Goal: Communication & Community: Share content

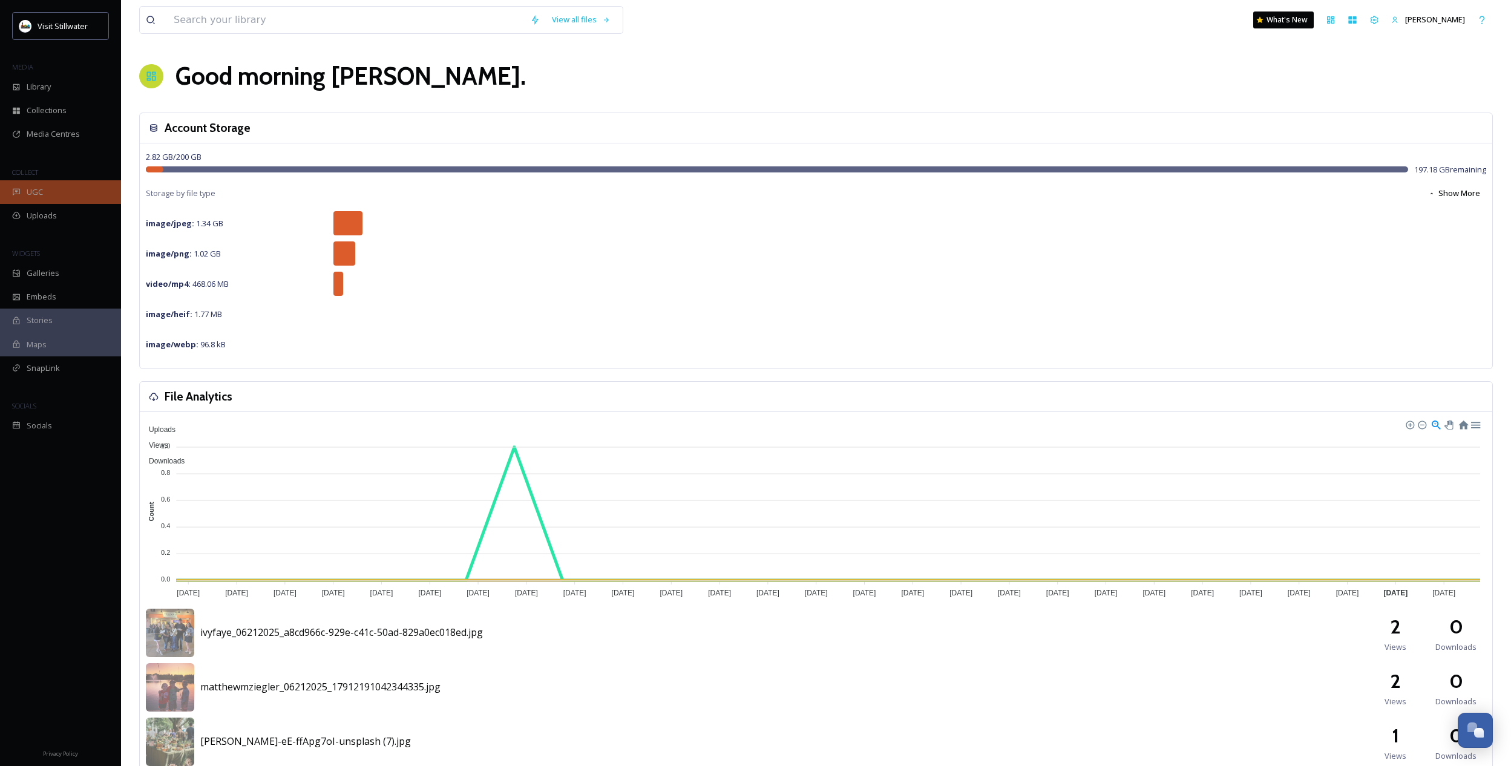
click at [54, 189] on div "UGC" at bounding box center [60, 192] width 121 height 24
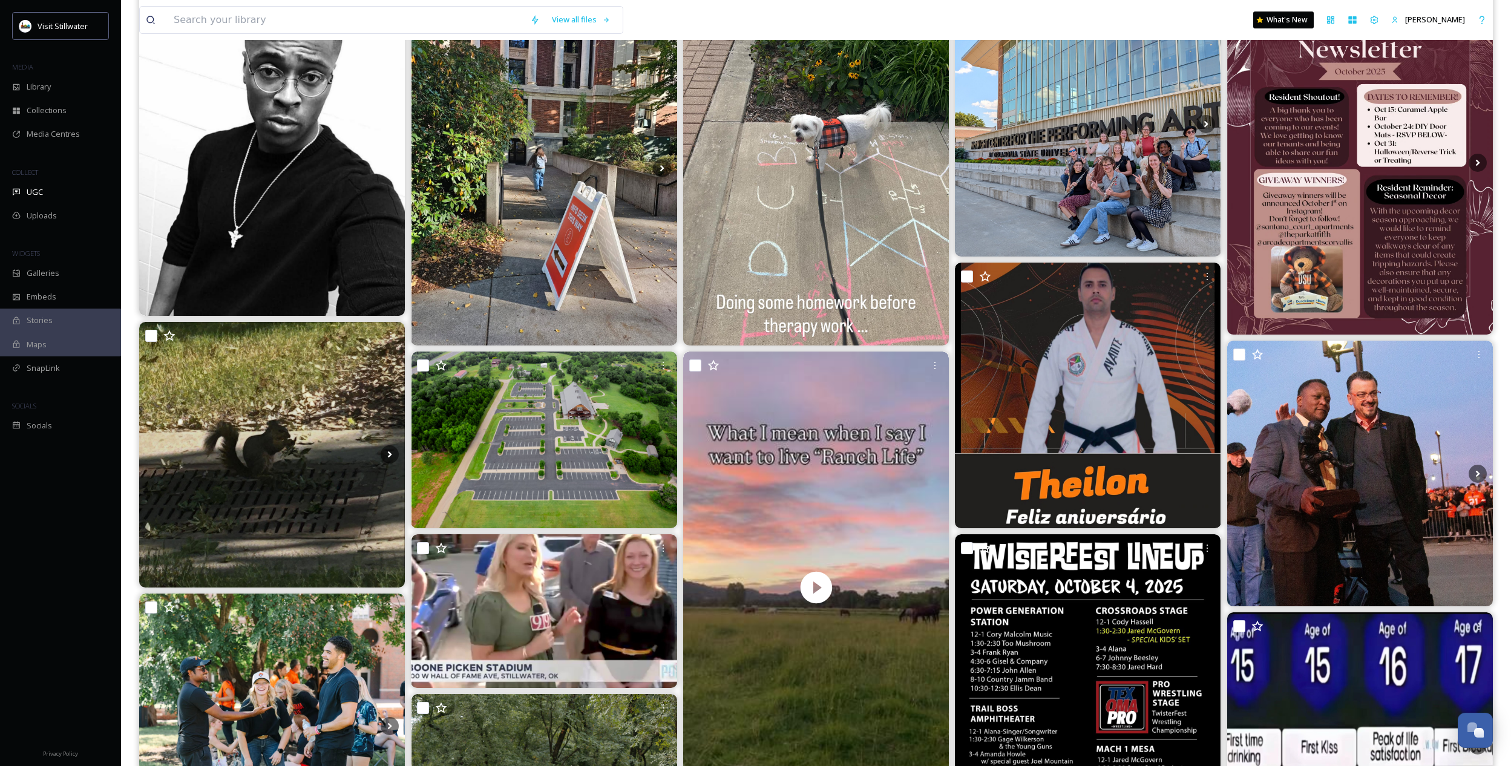
scroll to position [191, 0]
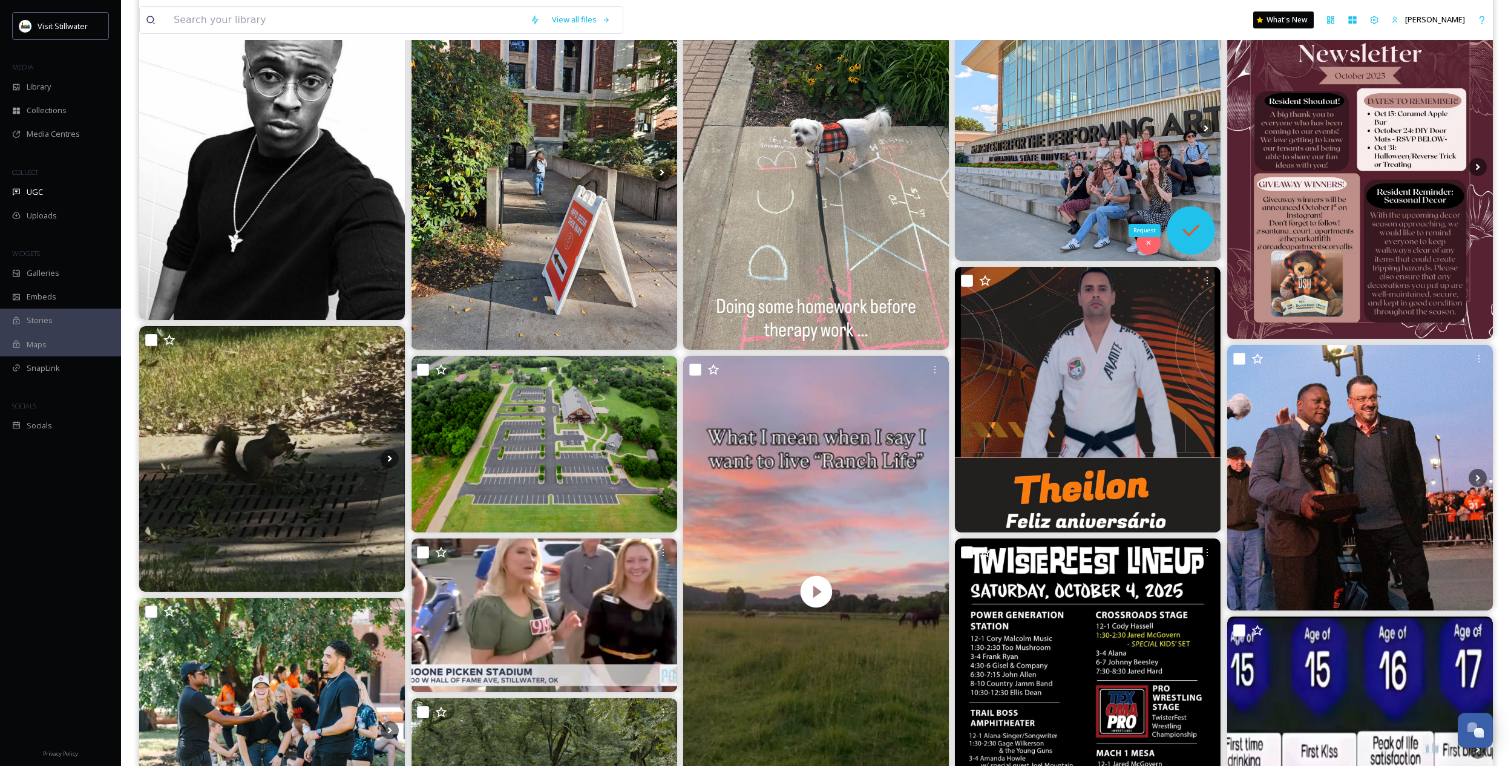
click at [1182, 220] on icon at bounding box center [1191, 230] width 24 height 24
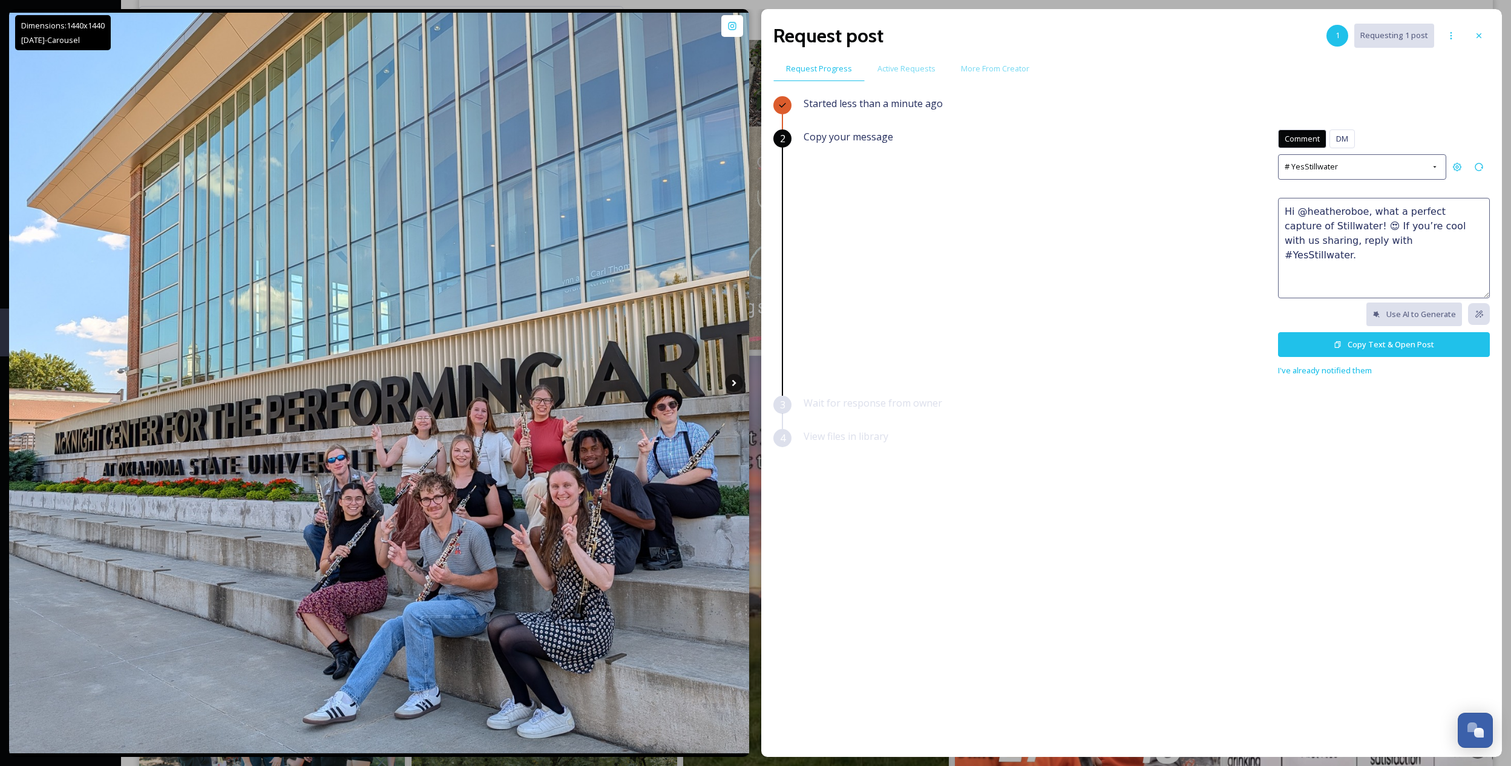
drag, startPoint x: 1412, startPoint y: 237, endPoint x: 1246, endPoint y: 190, distance: 172.2
click at [1246, 191] on div "Copy your message Comment DM Comment DM # YesStillwater Hi @heatheroboe, what a…" at bounding box center [1146, 253] width 686 height 248
click at [1314, 348] on button "Copy Text & Open Post" at bounding box center [1384, 344] width 212 height 25
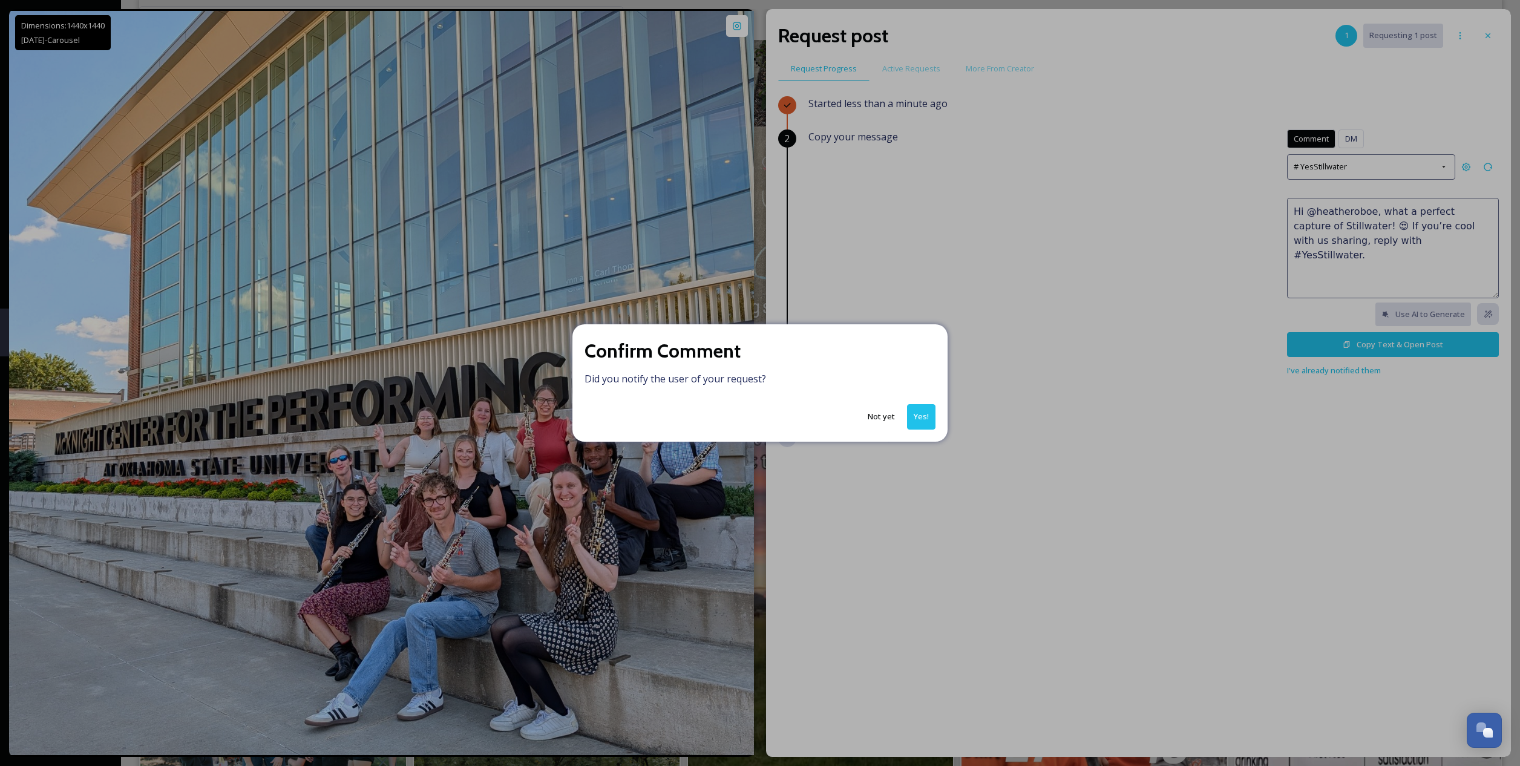
click at [908, 417] on button "Yes!" at bounding box center [921, 416] width 28 height 25
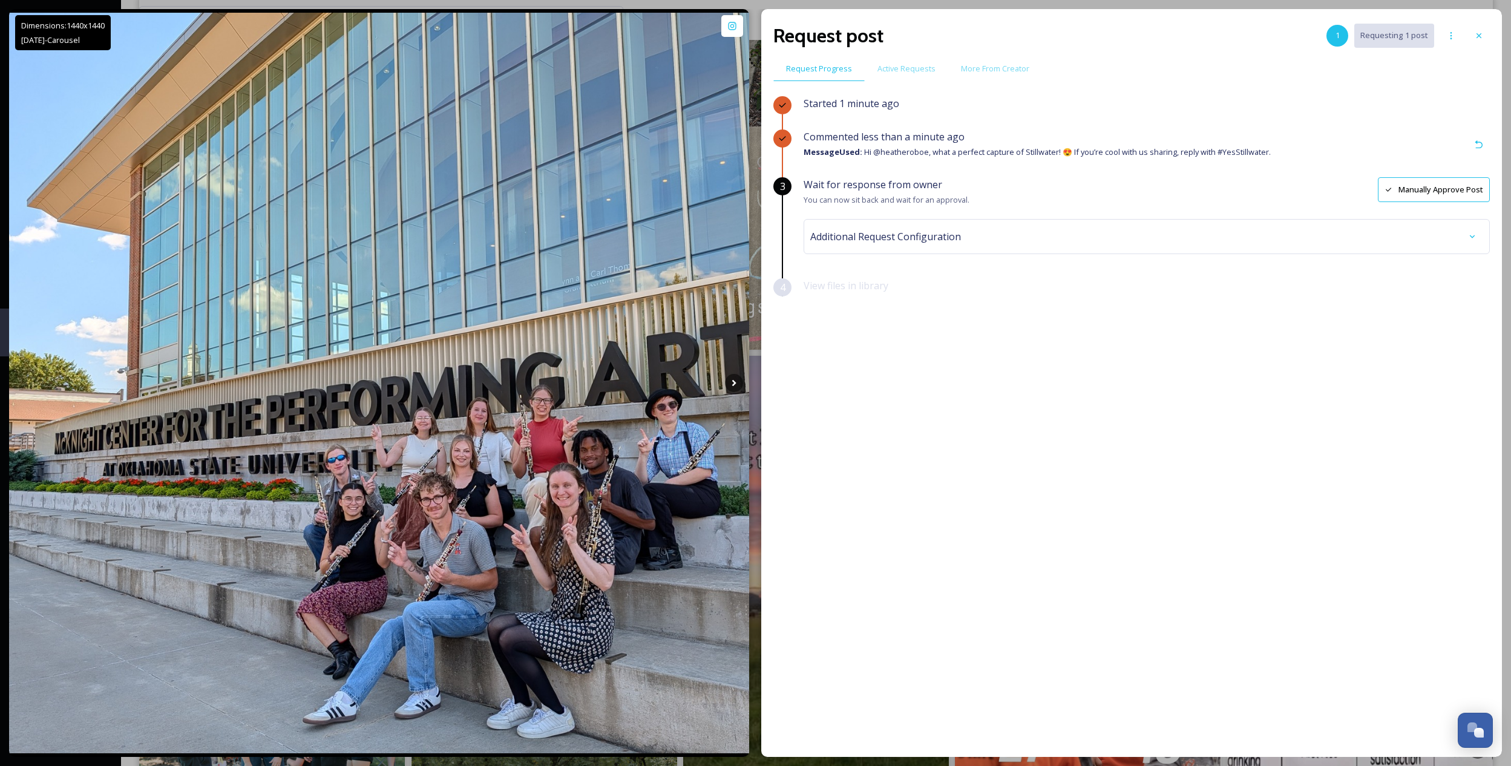
click at [1488, 31] on div at bounding box center [1479, 36] width 22 height 22
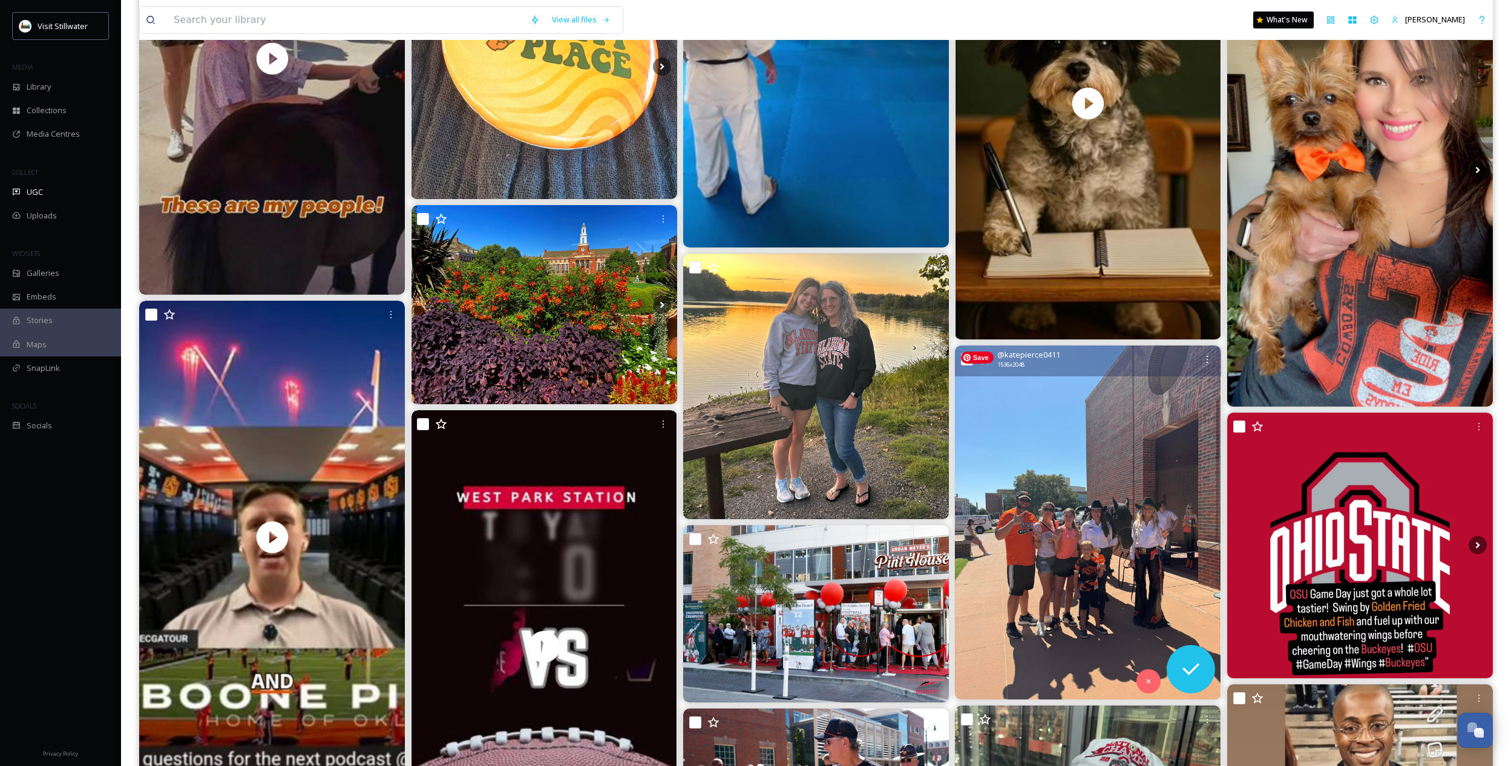
scroll to position [2434, 0]
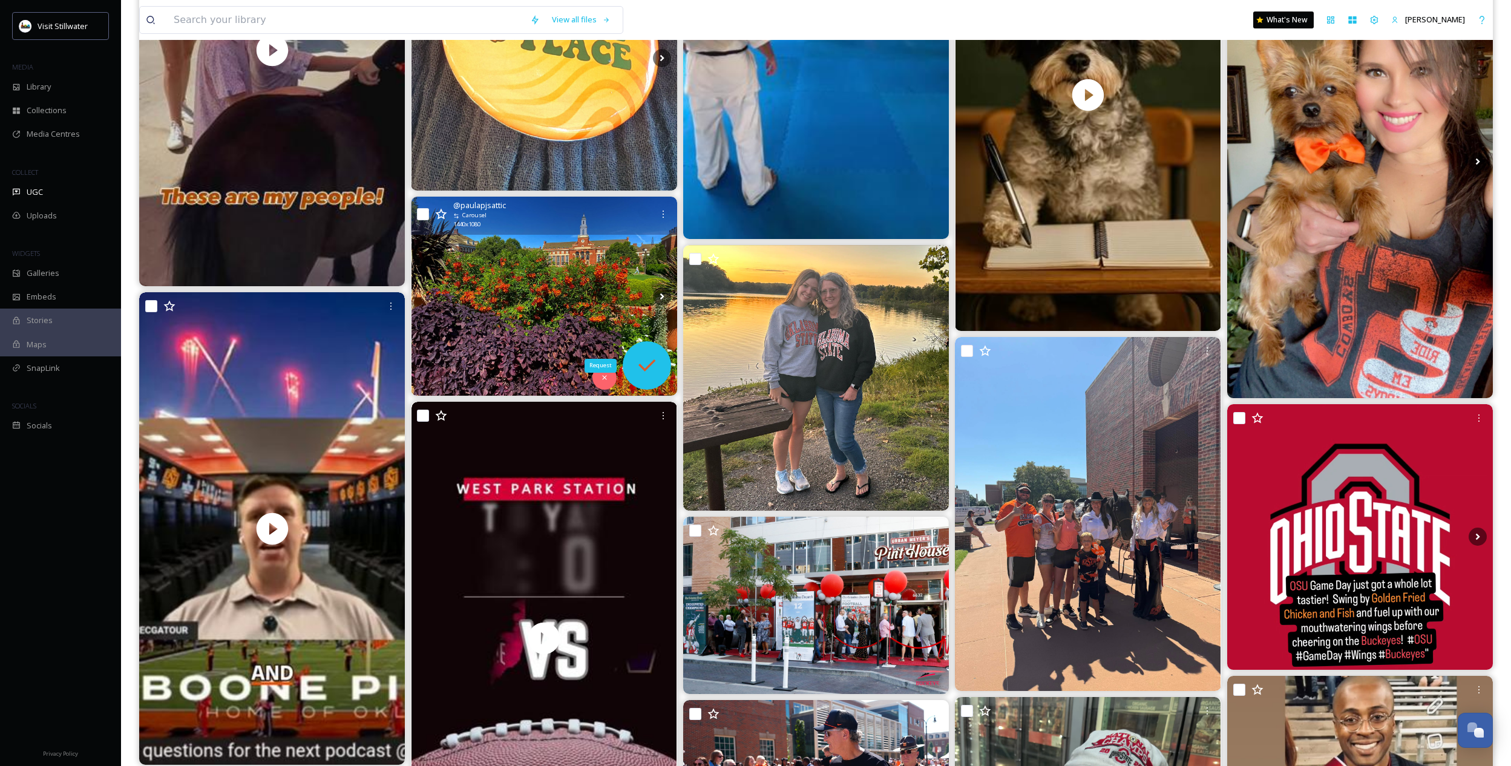
click at [636, 371] on icon at bounding box center [647, 365] width 24 height 24
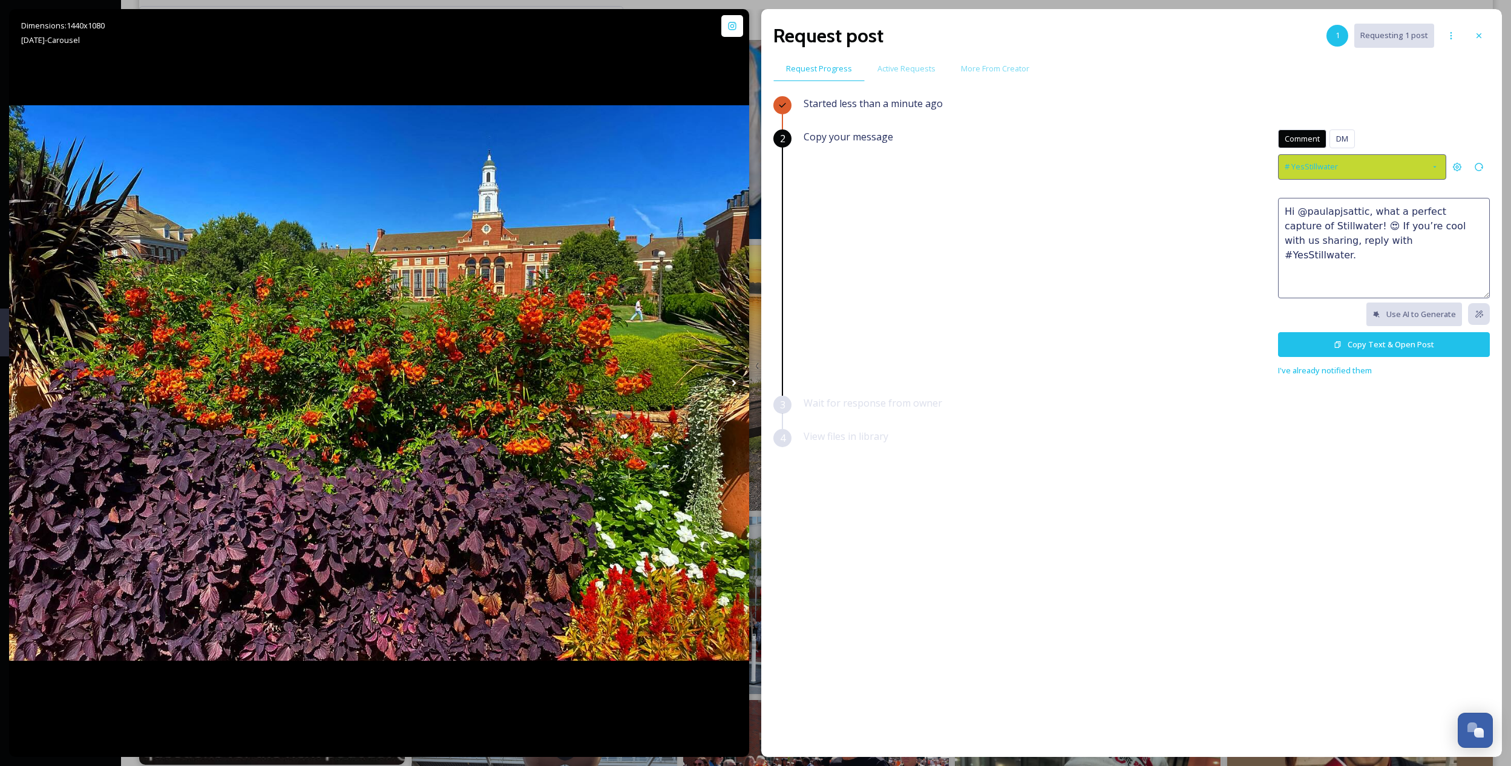
click at [1400, 164] on div "# YesStillwater" at bounding box center [1362, 166] width 168 height 25
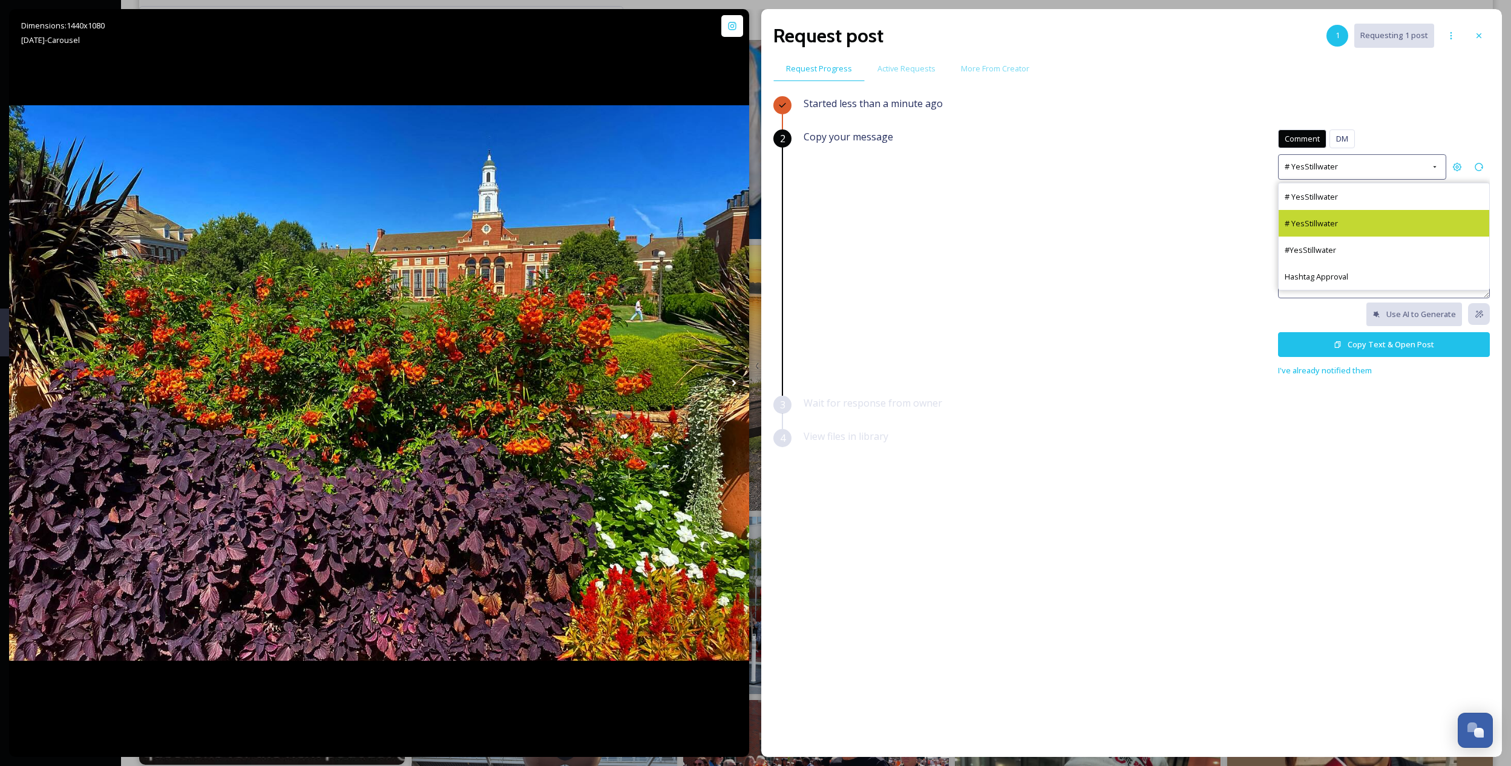
click at [1384, 221] on div "# YesStillwater" at bounding box center [1383, 223] width 211 height 27
type textarea "Such a great shot, @paulapjsattic! 🌟 We’d love to include it in our marketing. …"
drag, startPoint x: 1427, startPoint y: 249, endPoint x: 1268, endPoint y: 201, distance: 166.1
click at [1268, 201] on div "Copy your message Comment DM Comment DM # YesStillwater Such a great shot, @pau…" at bounding box center [1146, 253] width 686 height 248
click at [1298, 339] on button "Copy Text & Open Post" at bounding box center [1384, 344] width 212 height 25
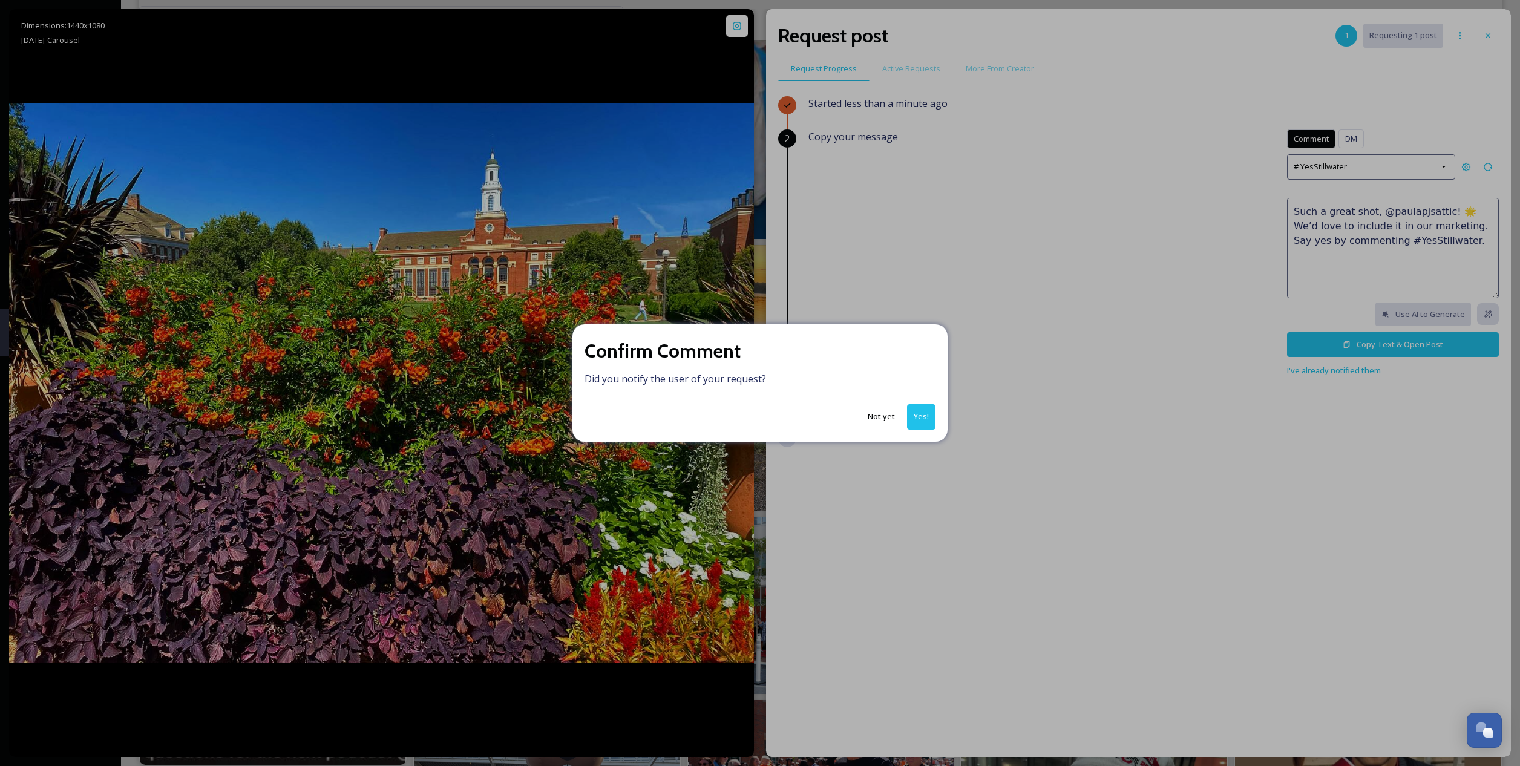
click at [923, 402] on div "Confirm Comment Did you notify the user of your request? Not yet Yes!" at bounding box center [759, 382] width 375 height 117
click at [921, 427] on button "Yes!" at bounding box center [921, 416] width 28 height 25
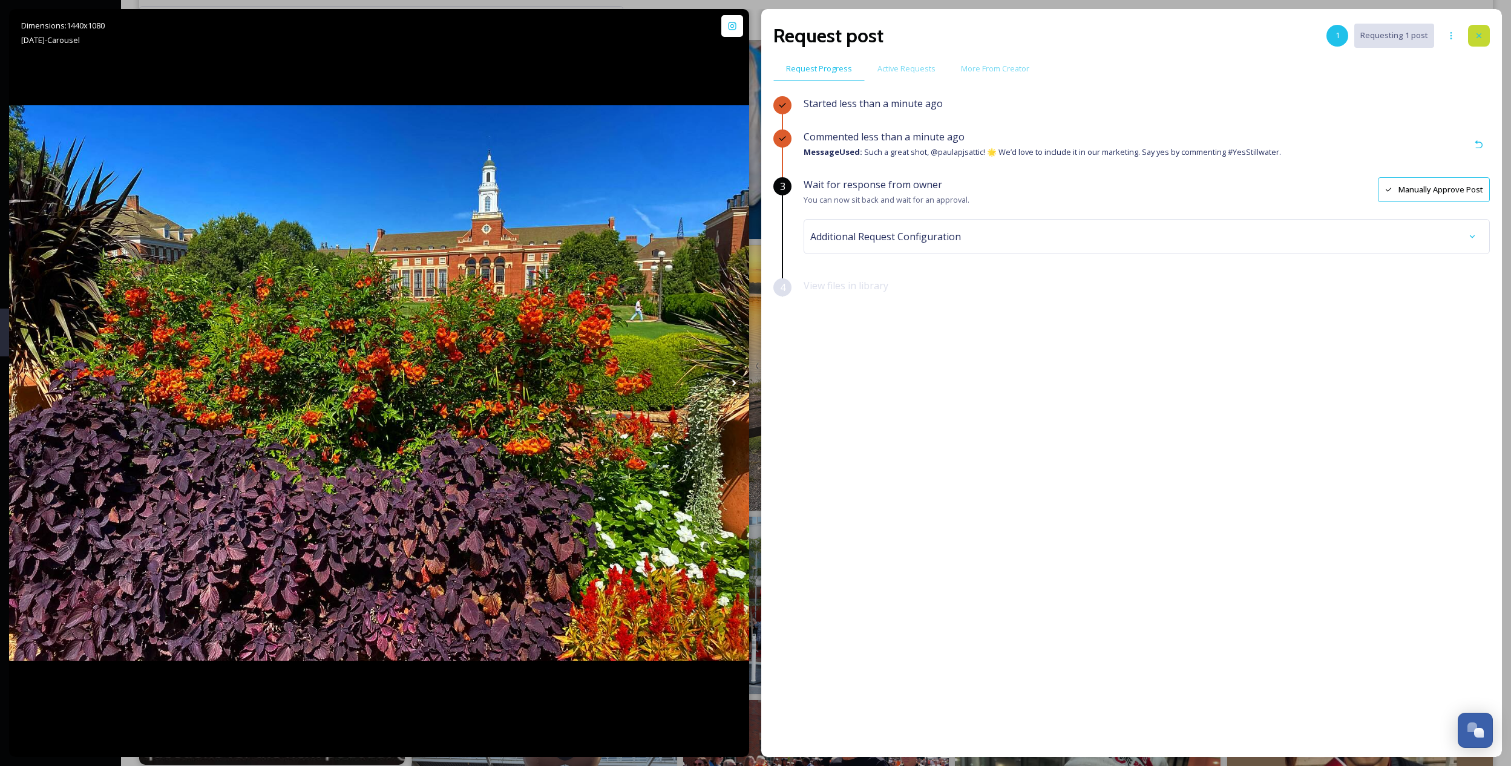
click at [1477, 42] on div at bounding box center [1479, 36] width 22 height 22
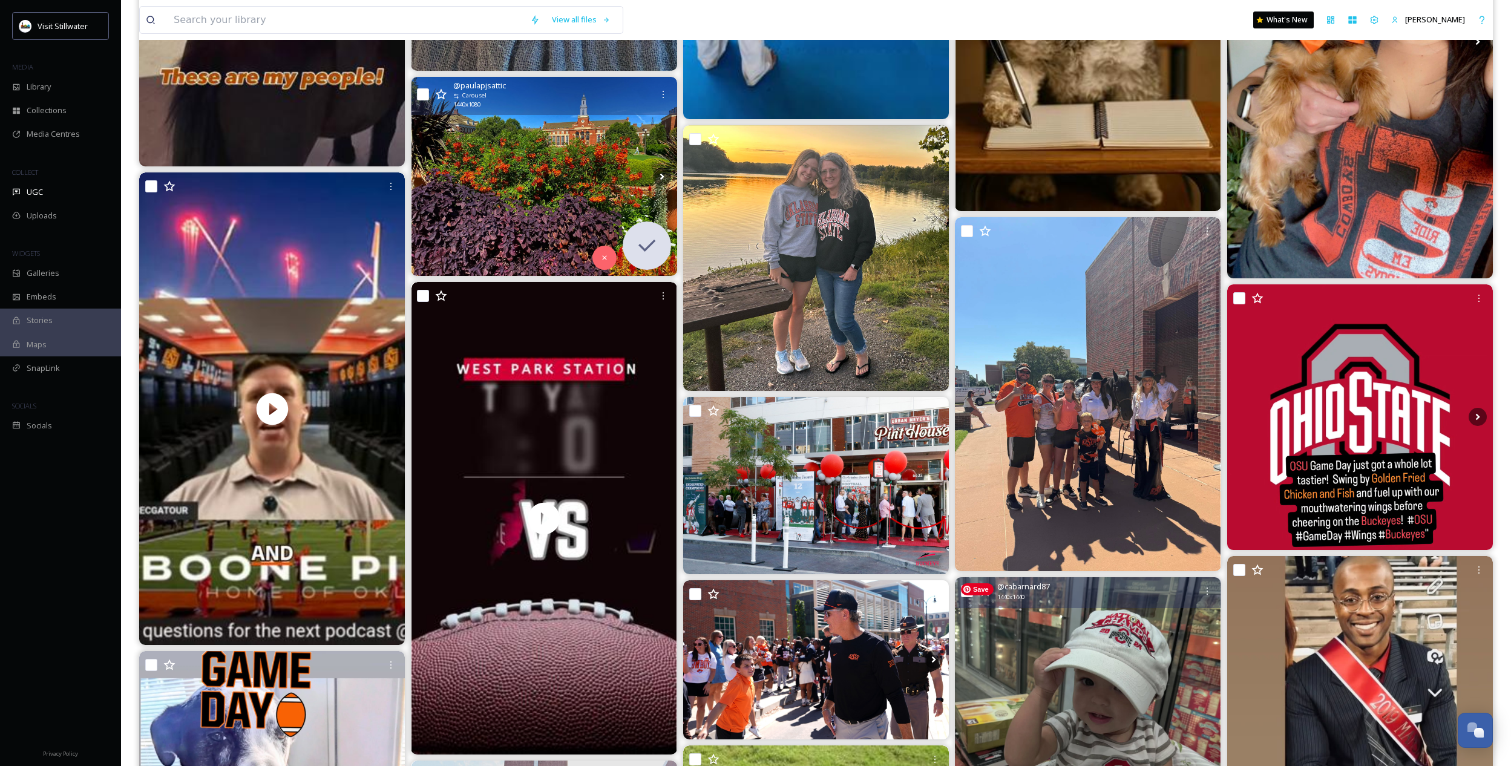
scroll to position [2595, 0]
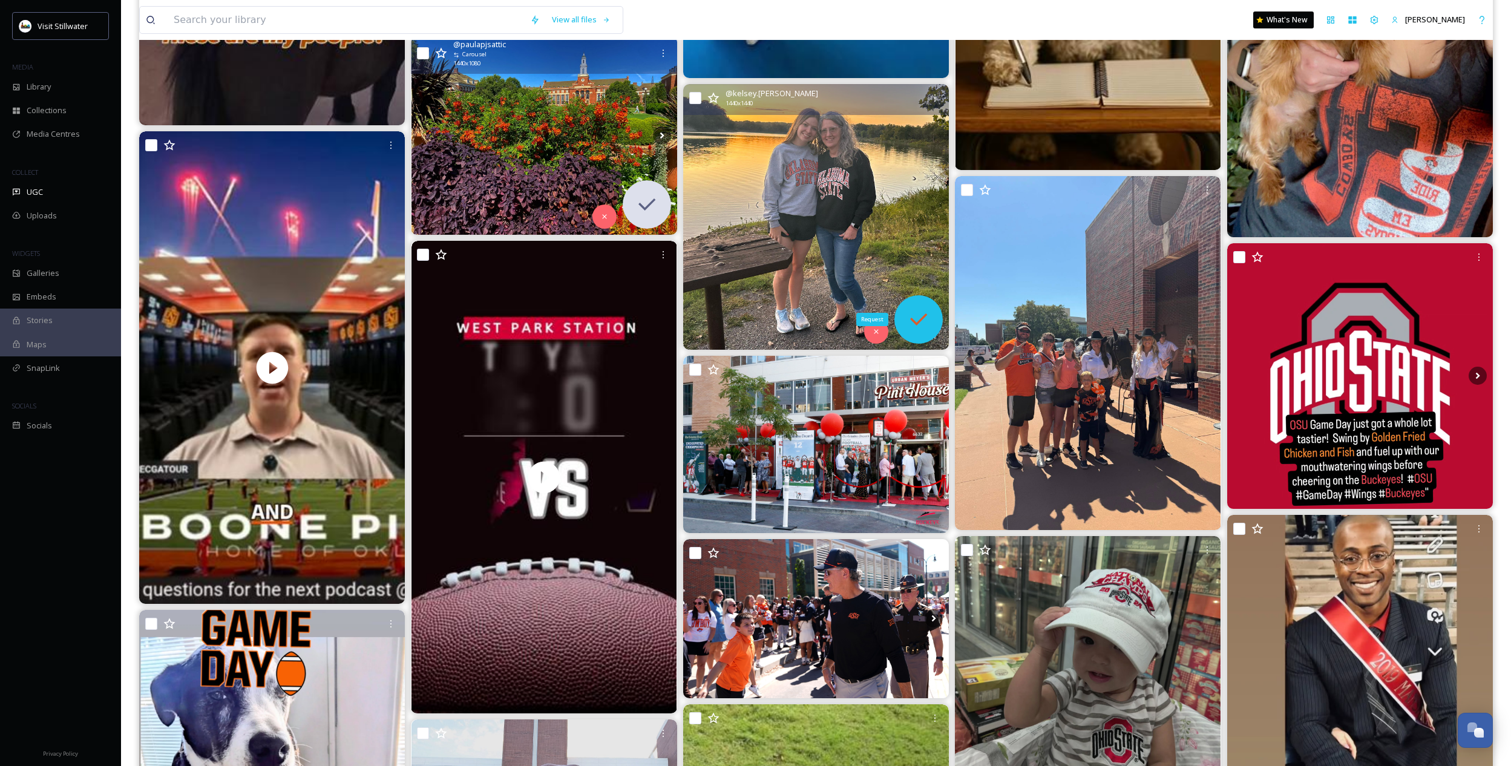
click at [926, 313] on icon at bounding box center [918, 319] width 24 height 24
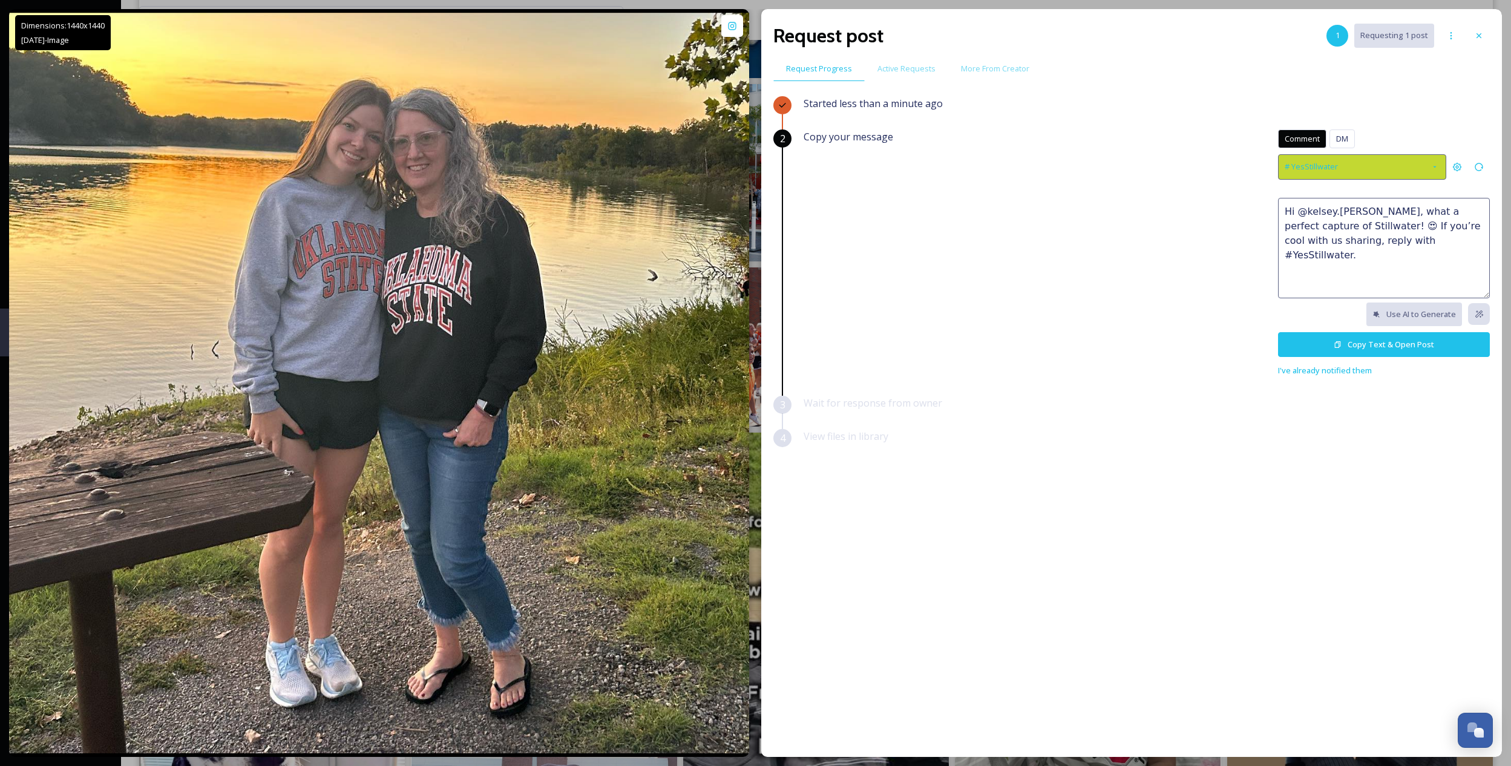
click at [1370, 177] on div "# YesStillwater" at bounding box center [1362, 166] width 168 height 25
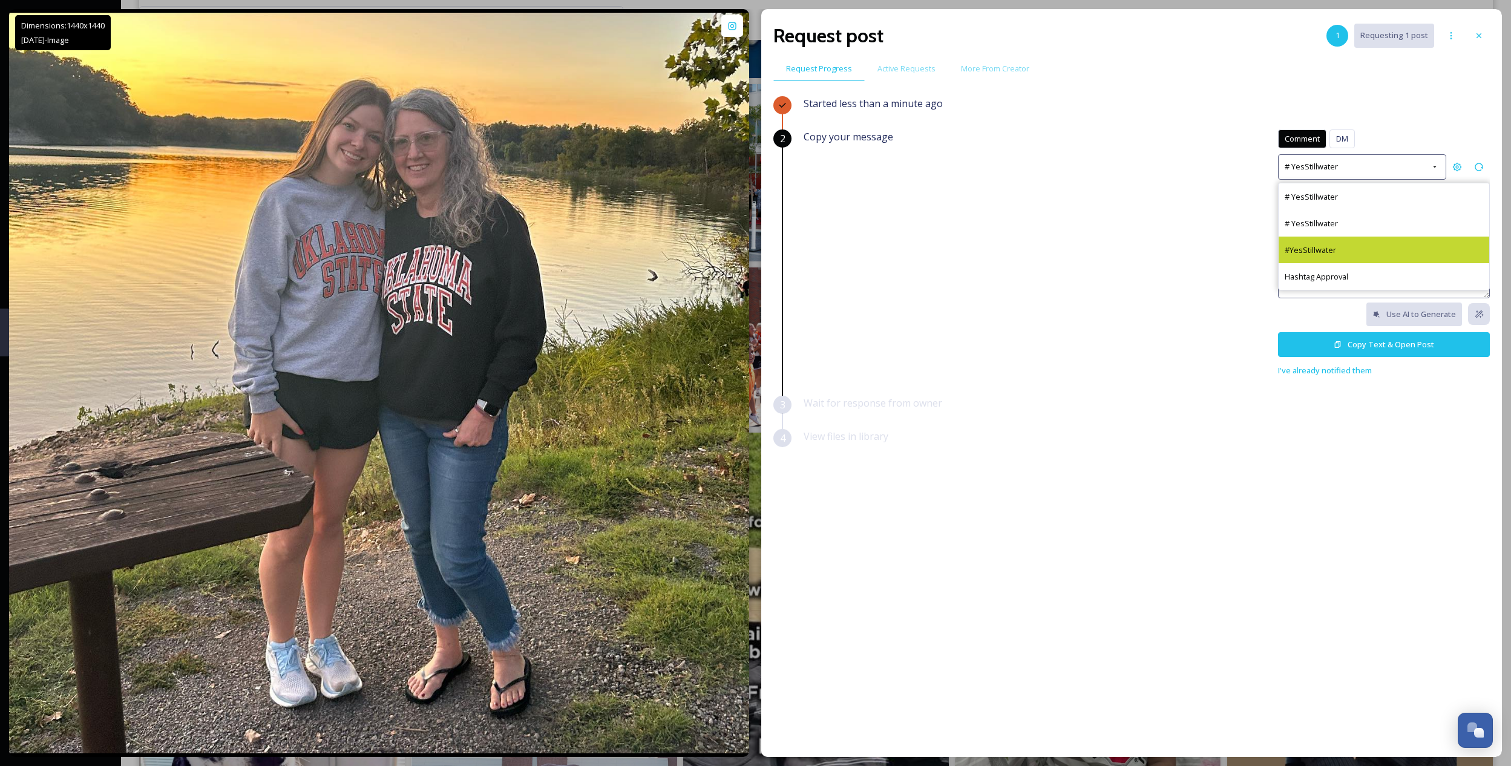
click at [1360, 252] on div "#YesStillwater" at bounding box center [1383, 250] width 211 height 27
type textarea "Thanks for sharing, @kelsey.l.jones! 🎉 We’d like to use this photo in our marke…"
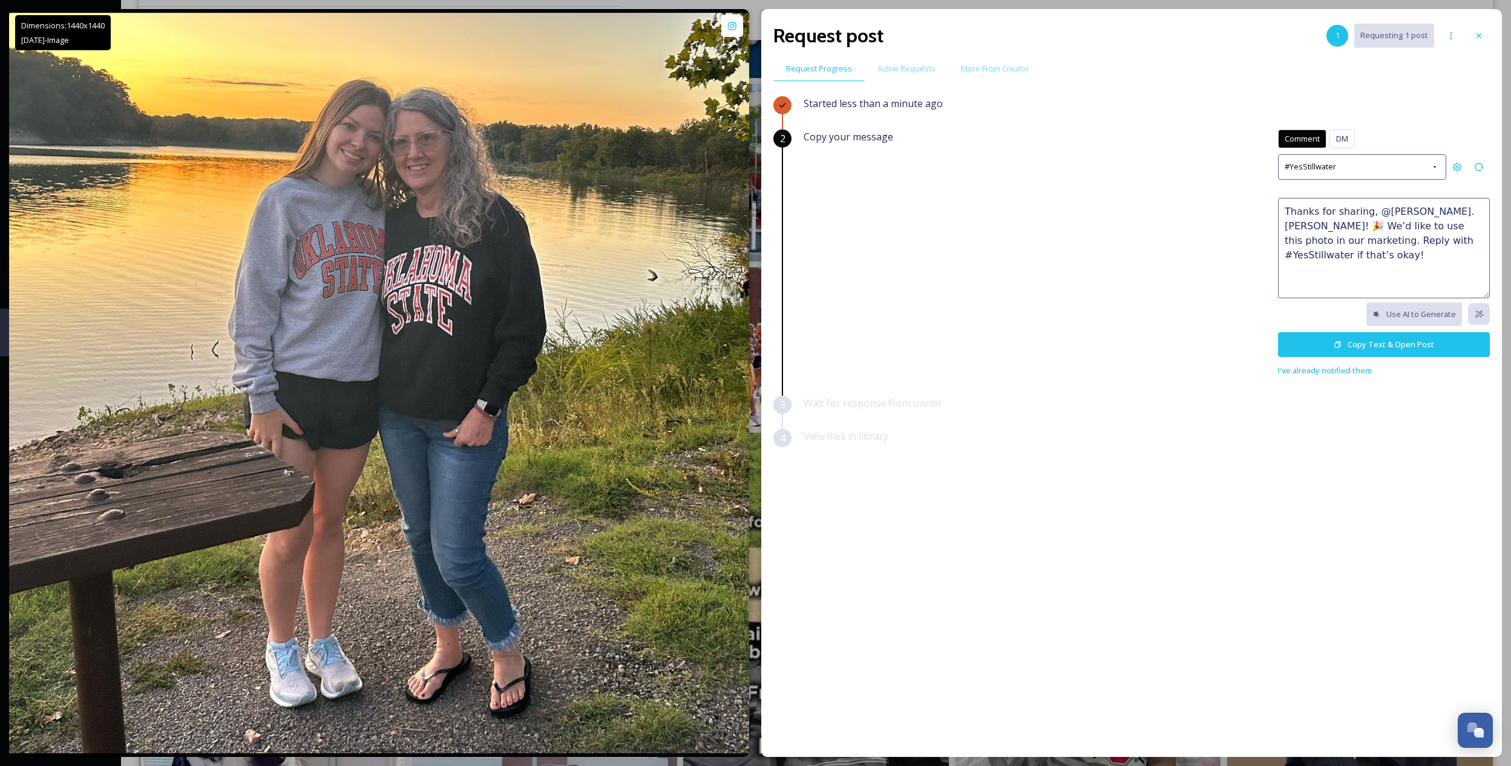
drag, startPoint x: 1464, startPoint y: 243, endPoint x: 1259, endPoint y: 204, distance: 208.2
click at [1259, 204] on div "Copy your message Comment DM Comment DM #YesStillwater Thanks for sharing, @kel…" at bounding box center [1146, 253] width 686 height 248
click at [1328, 332] on button "Copy Text & Open Post" at bounding box center [1384, 344] width 212 height 25
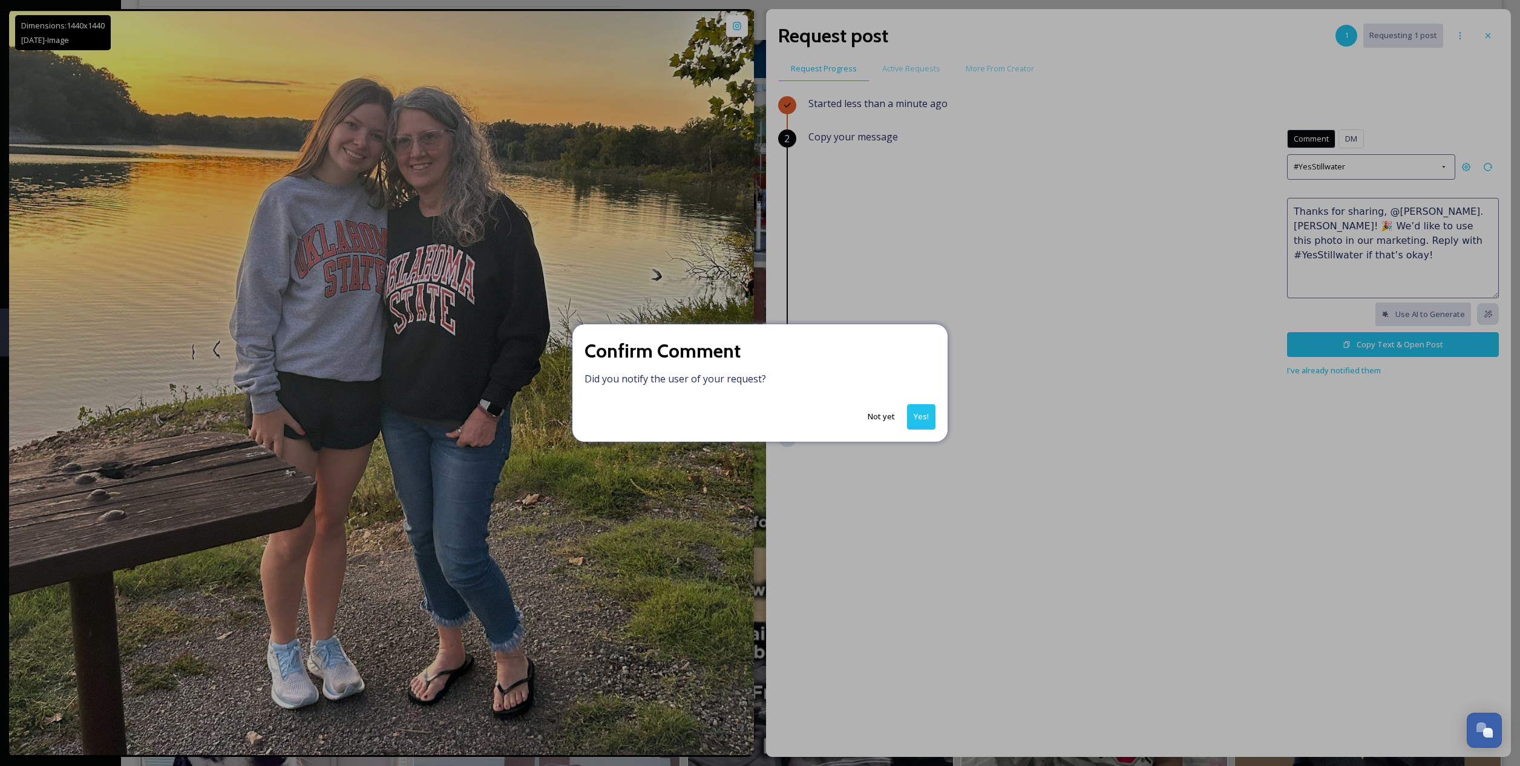
click at [915, 411] on button "Yes!" at bounding box center [921, 416] width 28 height 25
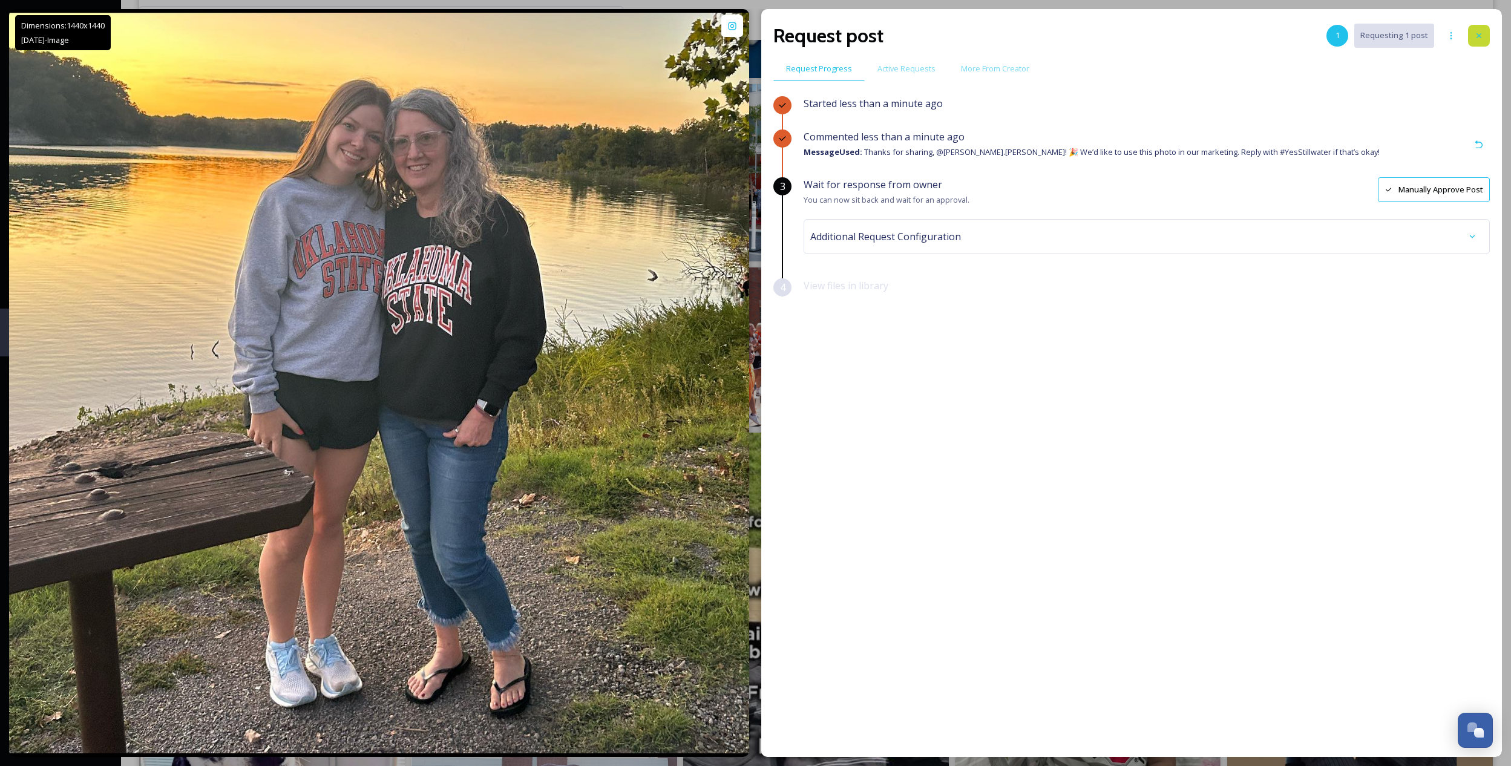
click at [1480, 36] on icon at bounding box center [1479, 36] width 10 height 10
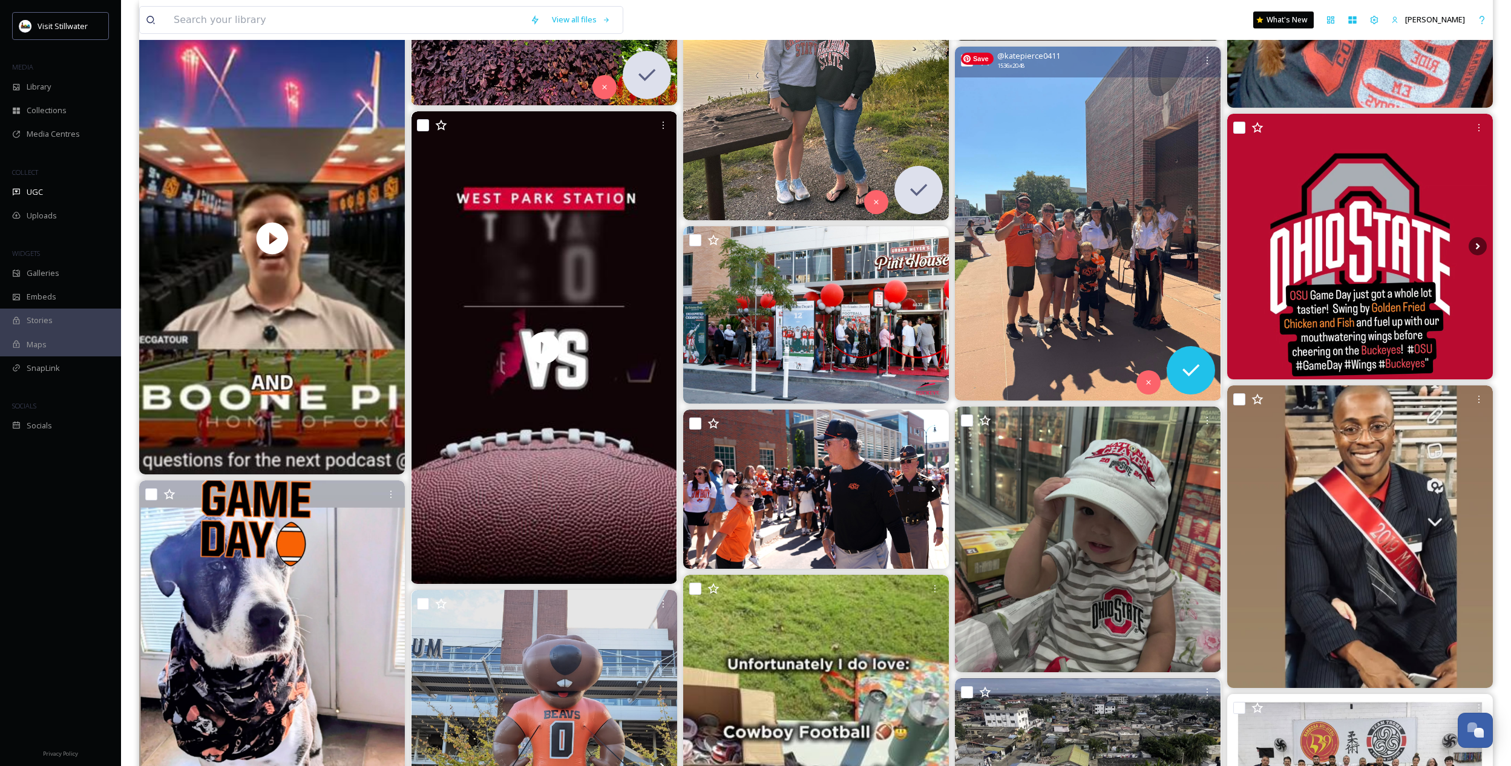
scroll to position [2726, 0]
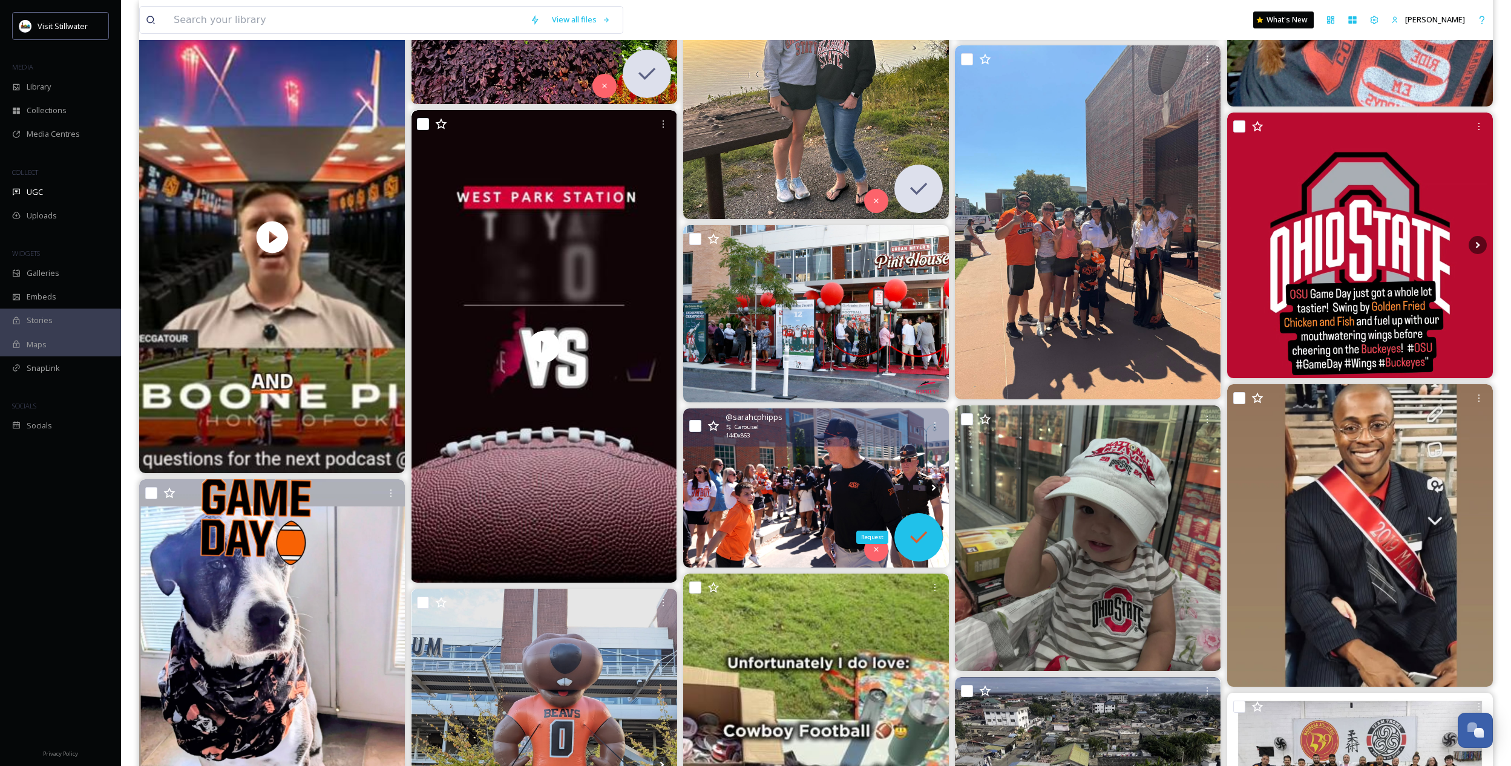
click at [921, 530] on icon at bounding box center [918, 537] width 24 height 24
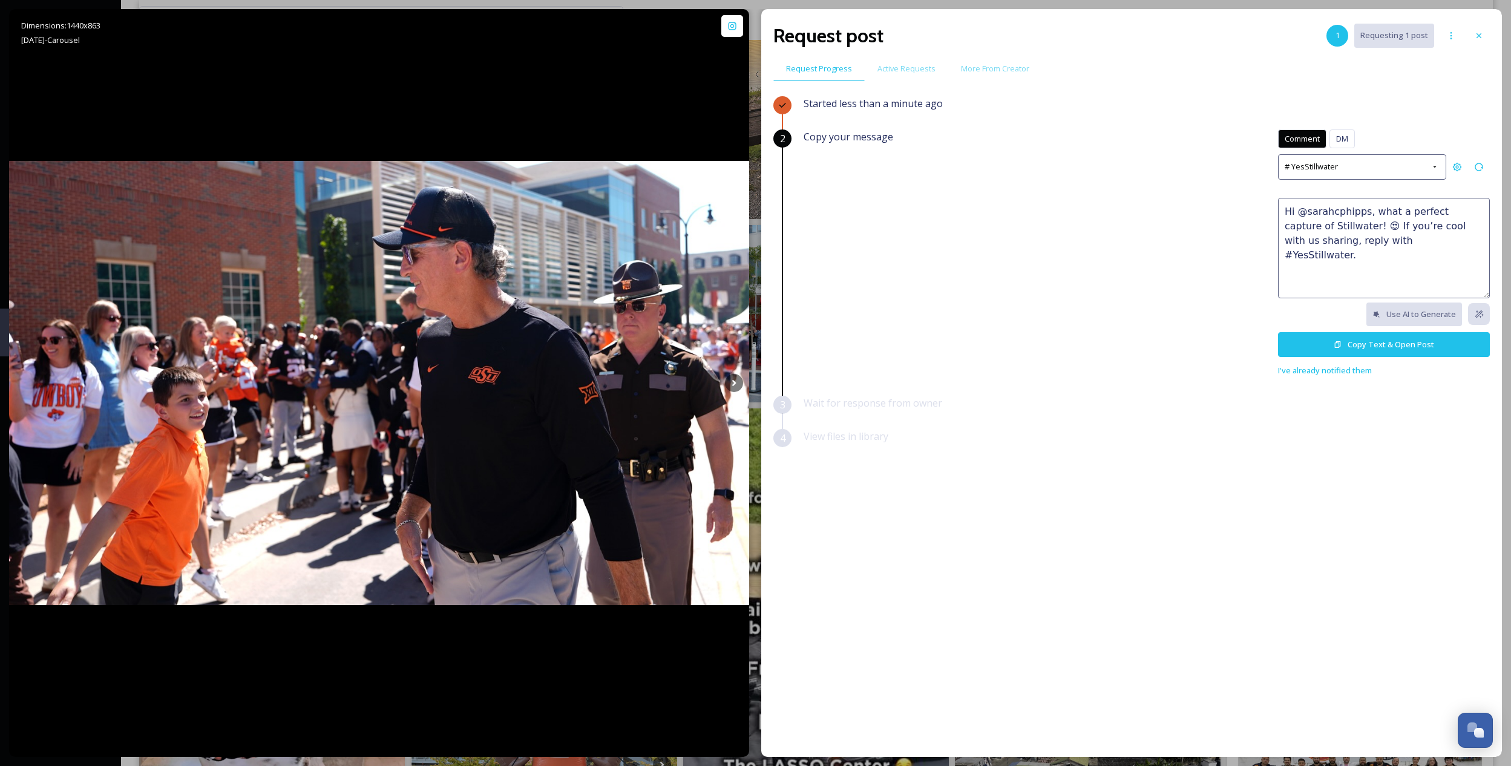
drag, startPoint x: 1413, startPoint y: 246, endPoint x: 1265, endPoint y: 204, distance: 154.0
click at [1265, 204] on div "Copy your message Comment DM Comment DM # YesStillwater Hi @sarahcphipps, what …" at bounding box center [1146, 253] width 686 height 248
click at [1366, 335] on button "Copy Text & Open Post" at bounding box center [1384, 344] width 212 height 25
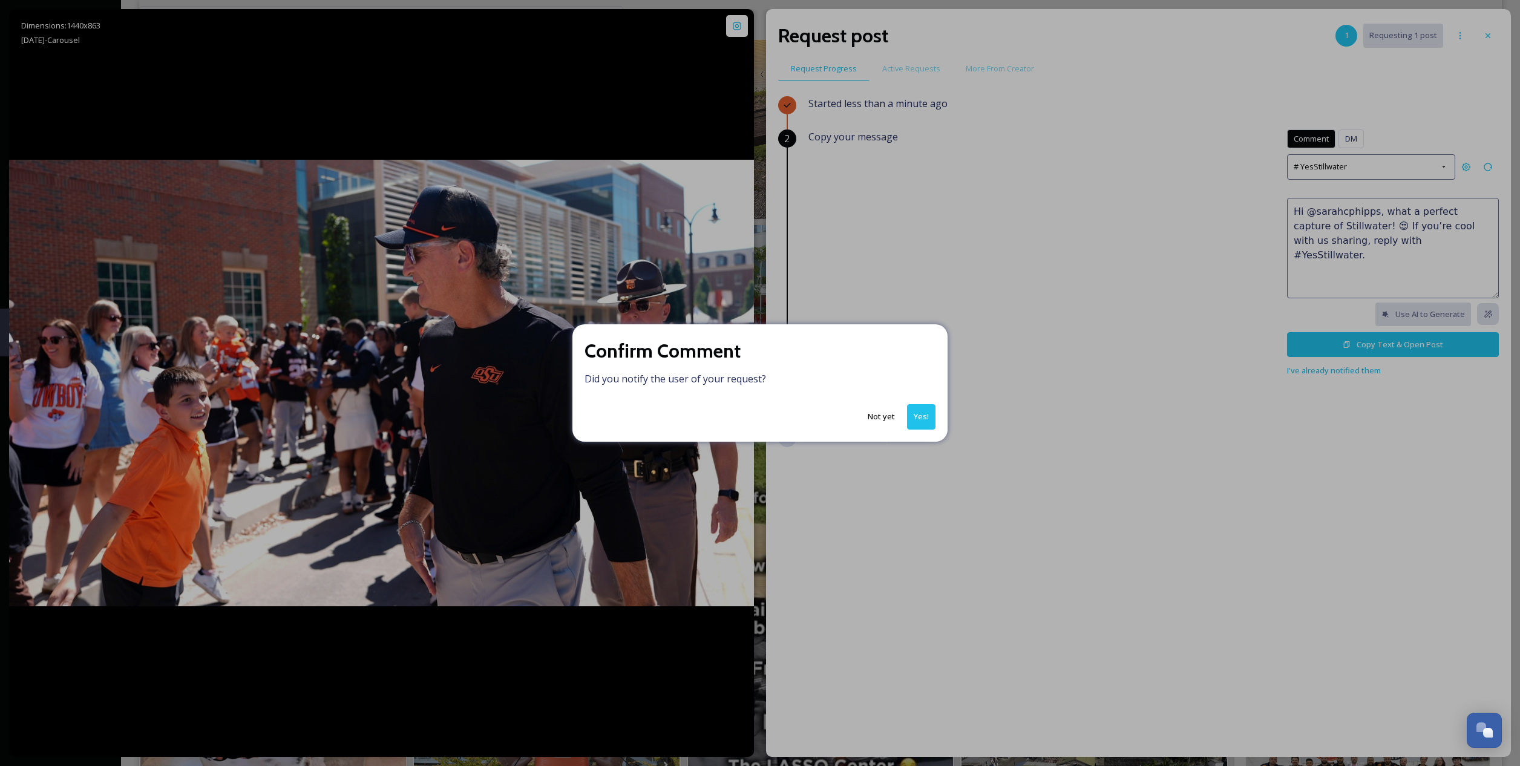
click at [914, 419] on button "Yes!" at bounding box center [921, 416] width 28 height 25
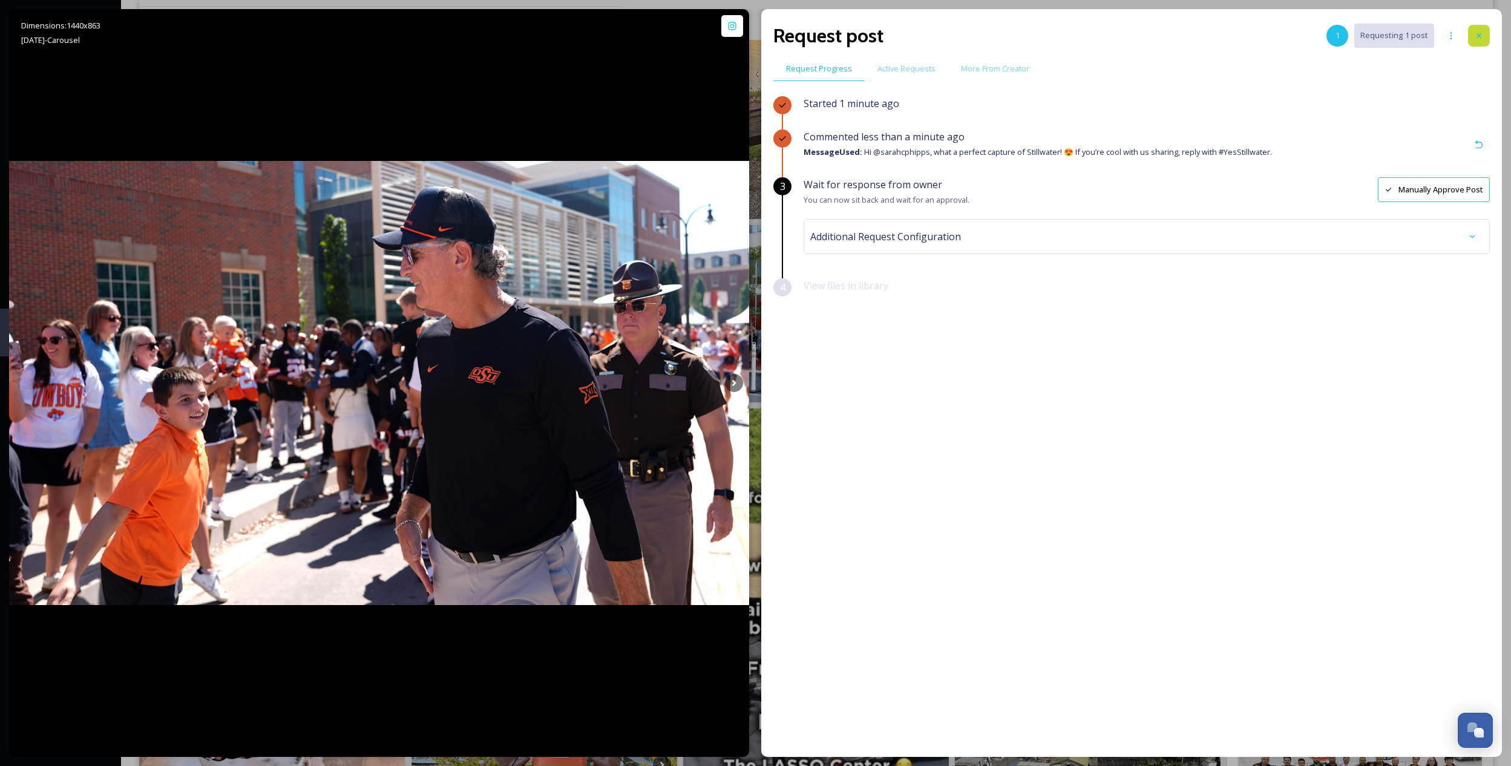
click at [1477, 38] on icon at bounding box center [1479, 36] width 10 height 10
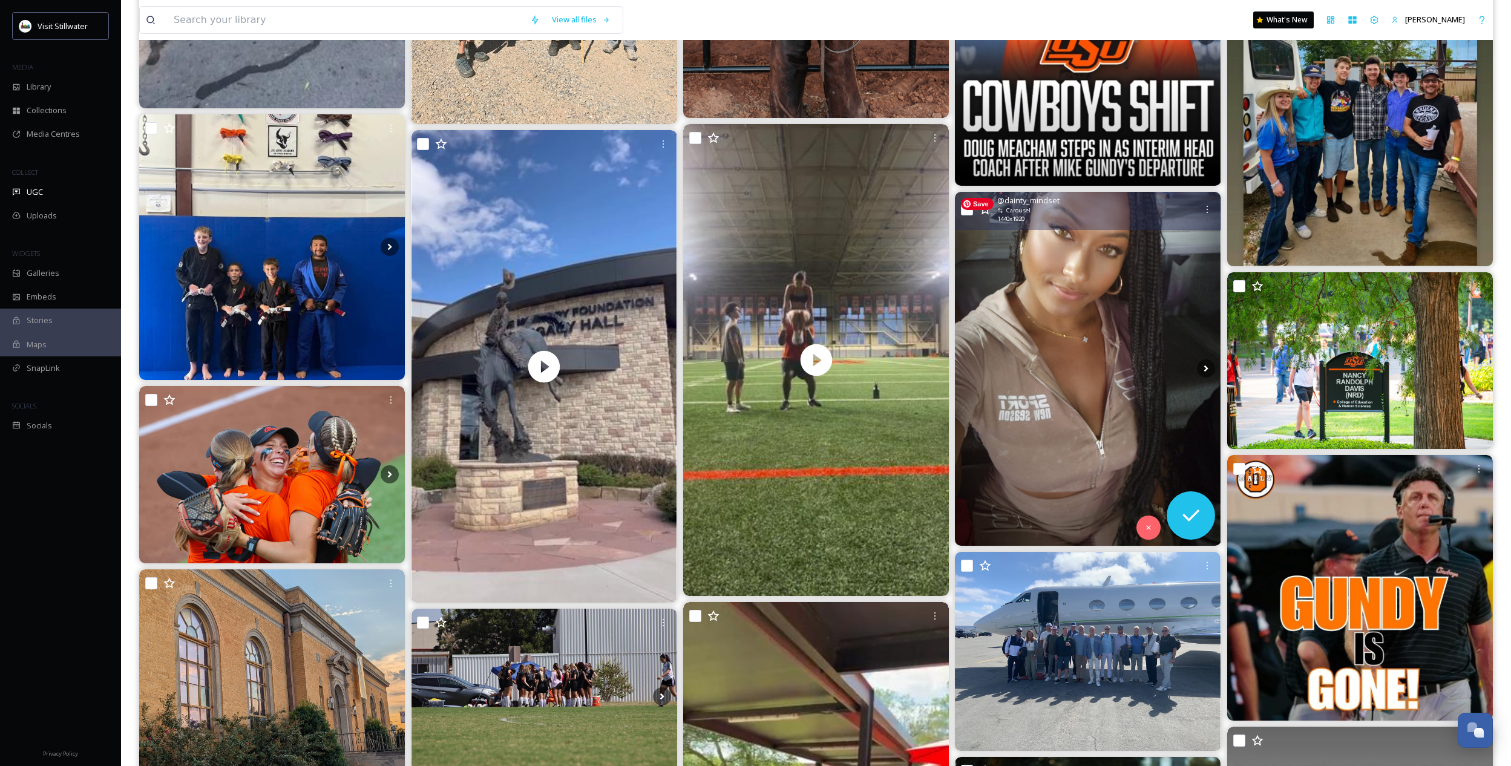
scroll to position [4275, 0]
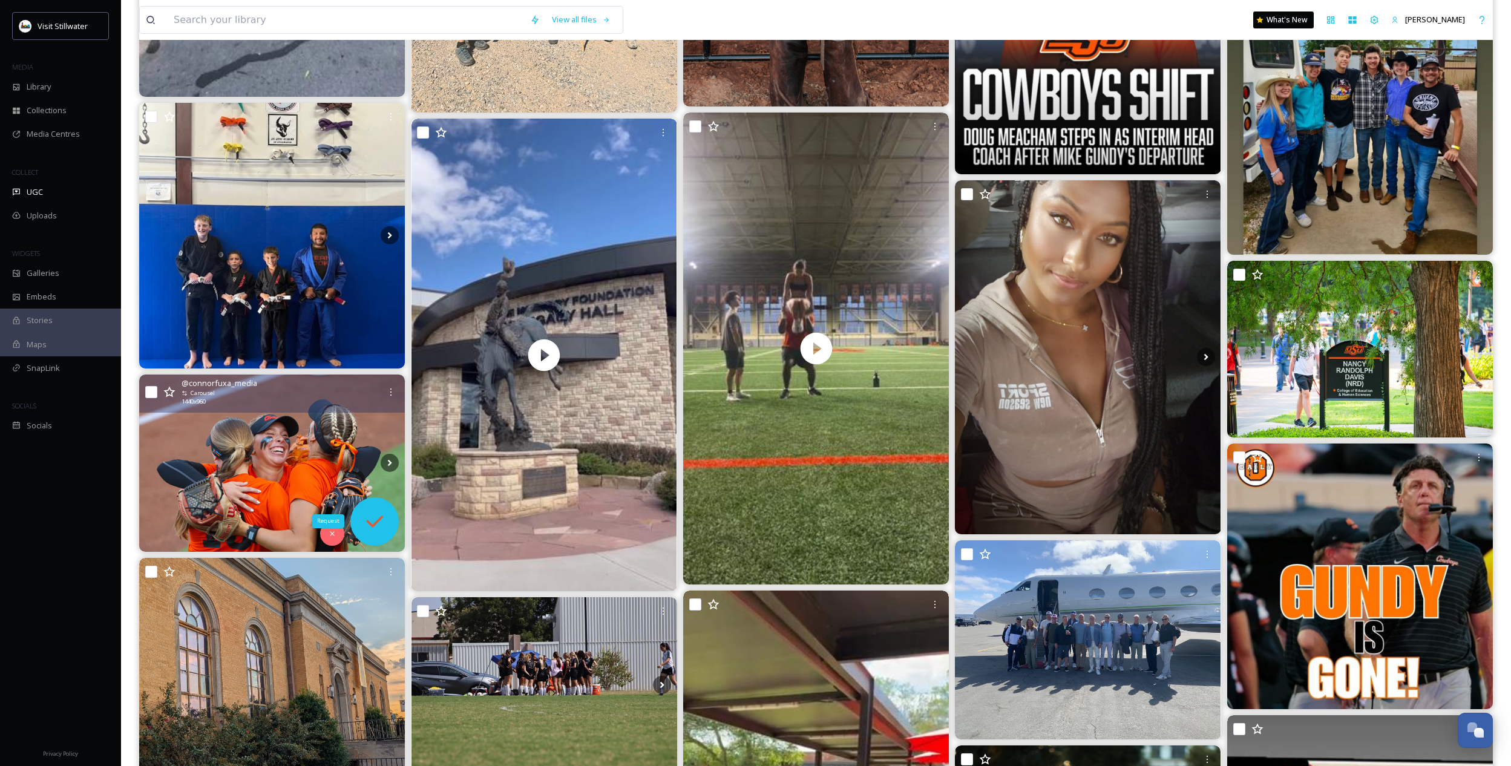
click at [366, 515] on icon at bounding box center [374, 521] width 24 height 24
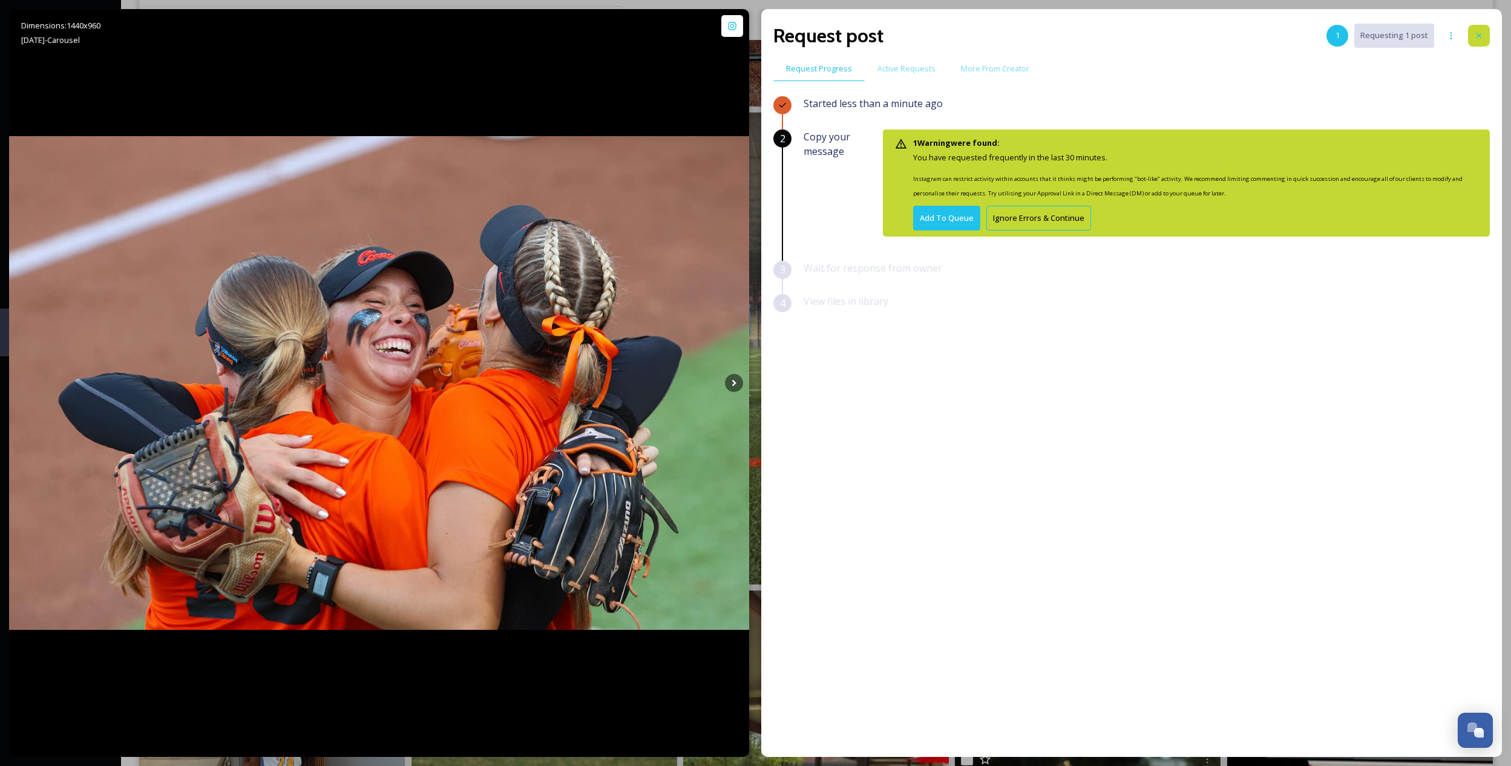
click at [1477, 31] on icon at bounding box center [1479, 36] width 10 height 10
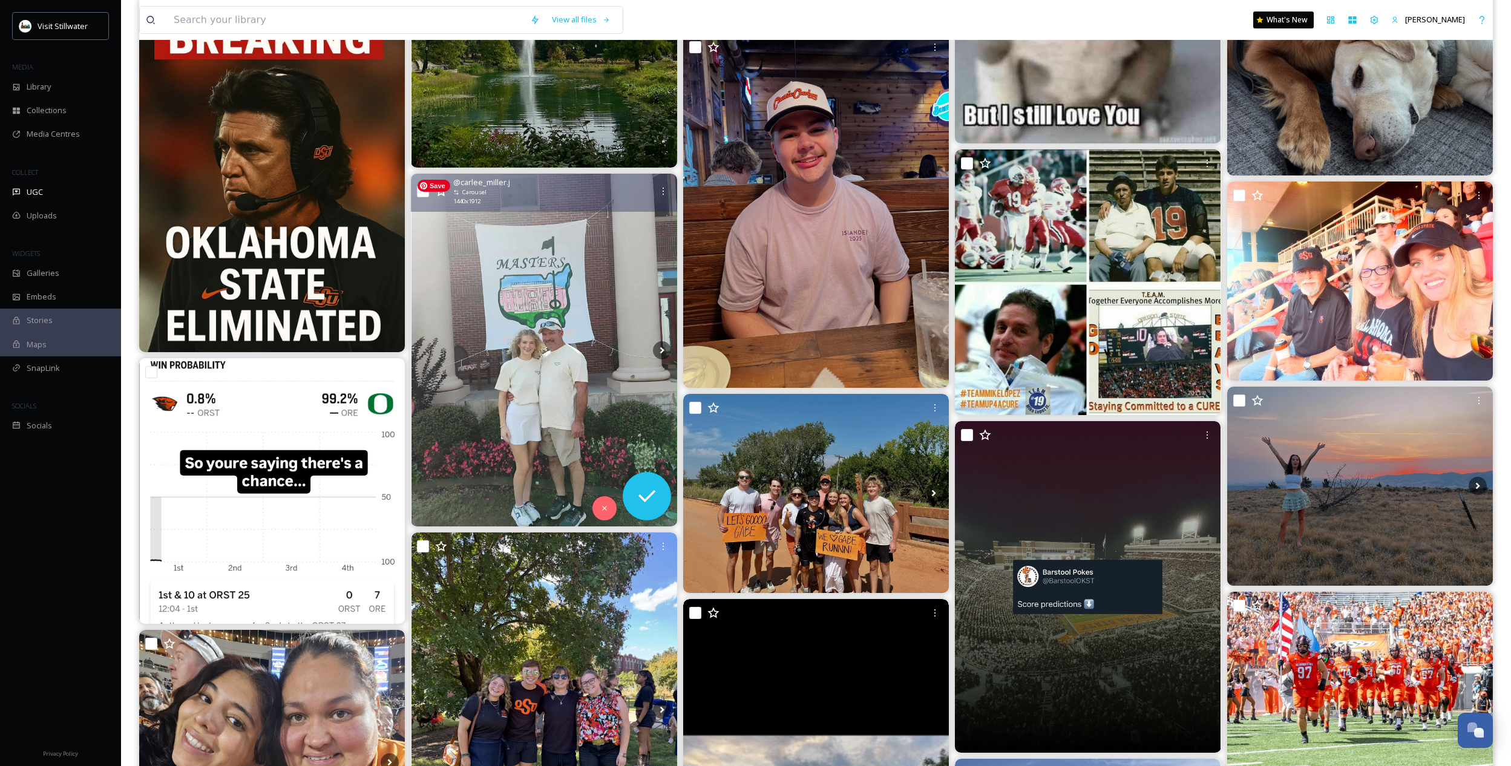
scroll to position [7024, 0]
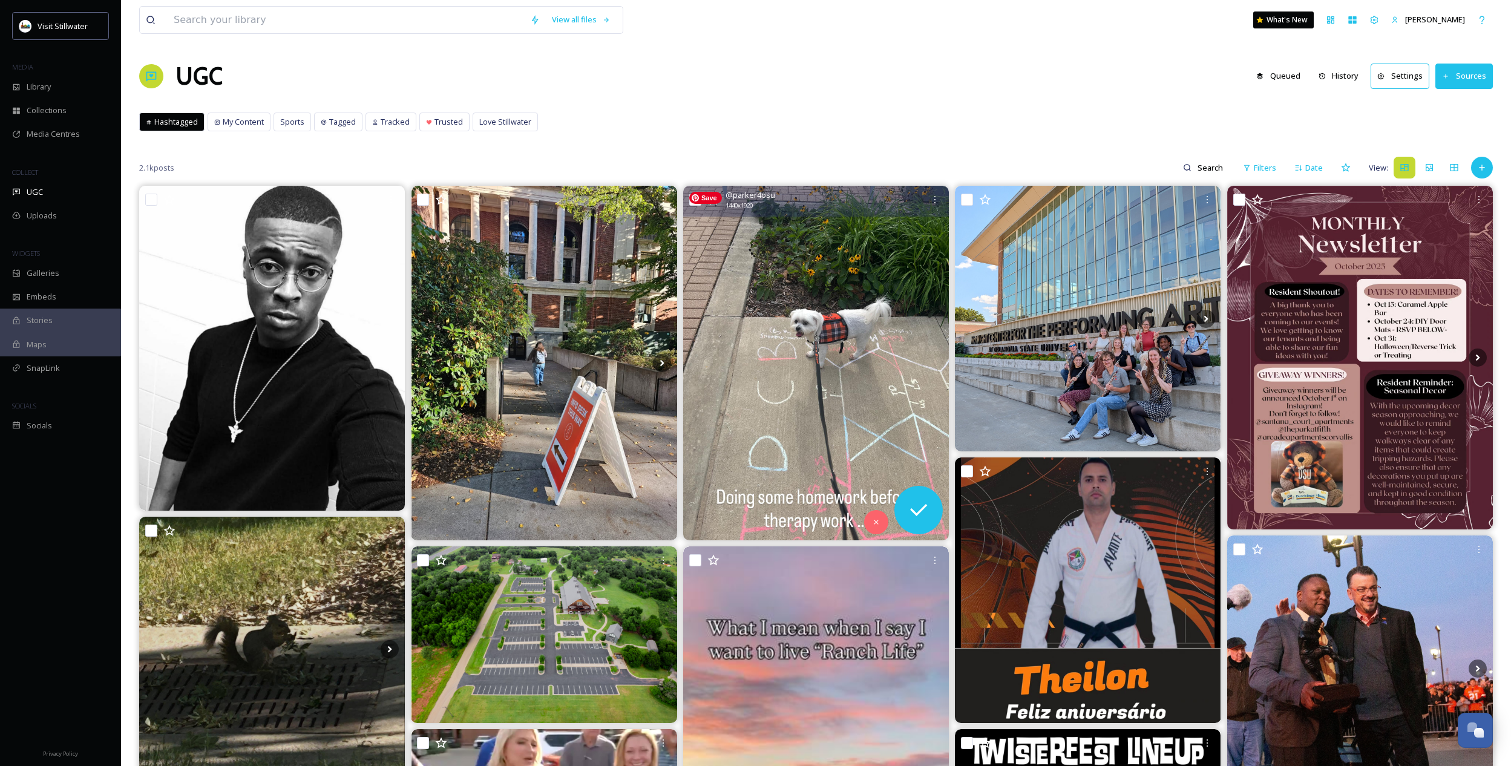
scroll to position [53, 0]
